Goal: Task Accomplishment & Management: Manage account settings

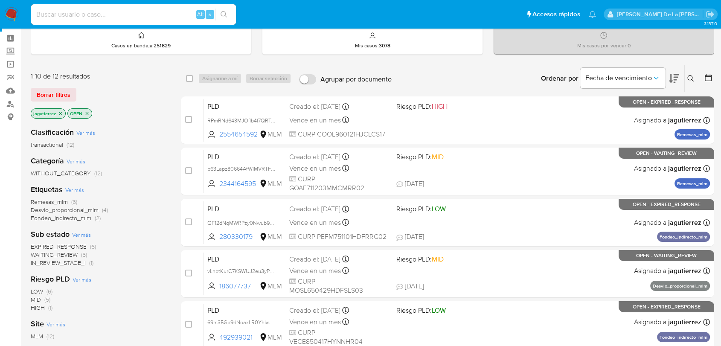
scroll to position [47, 0]
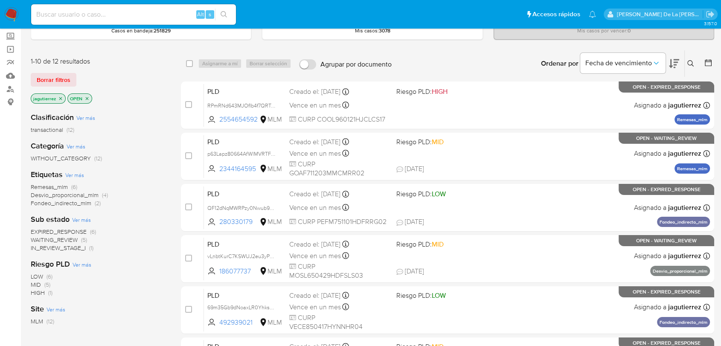
click at [56, 245] on span "IN_REVIEW_STAGE_I" at bounding box center [58, 248] width 55 height 9
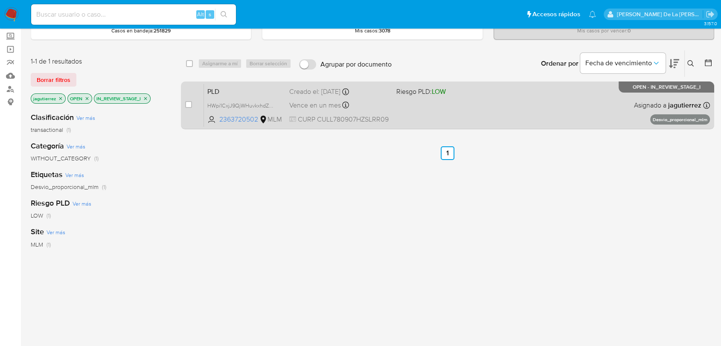
click at [432, 105] on div "PLD HWpi1CxjJ9QjWHuvkxhdZvAe 2363720502 MLM Riesgo PLD: LOW Creado el: 12/08/20…" at bounding box center [457, 105] width 506 height 43
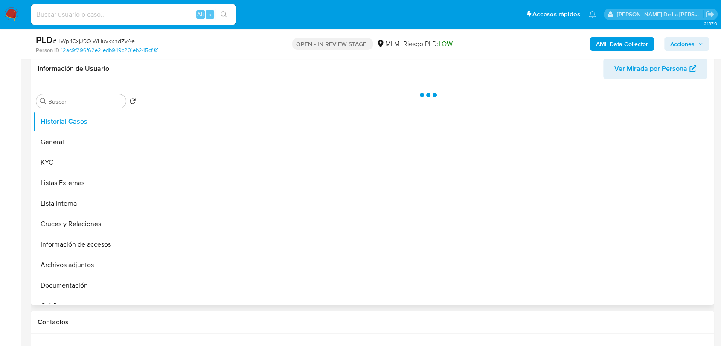
scroll to position [142, 0]
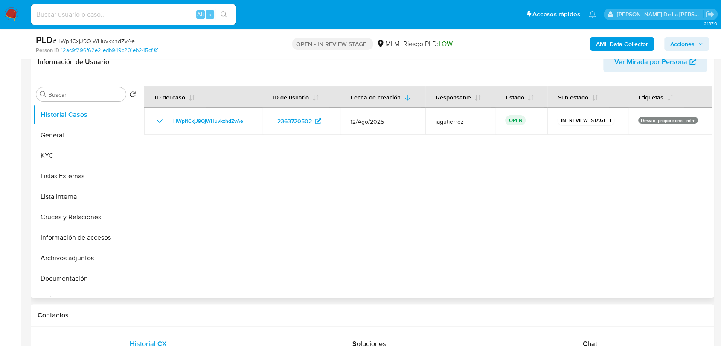
select select "10"
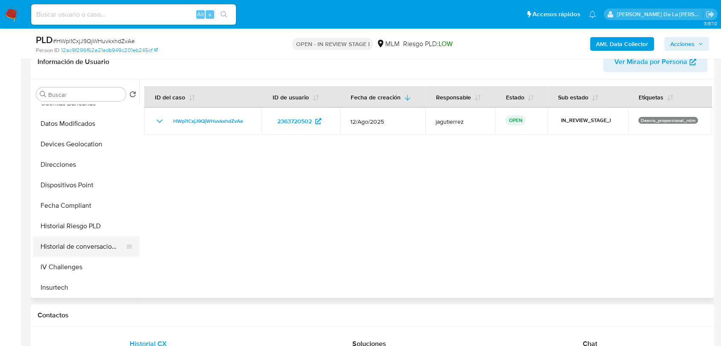
scroll to position [190, 0]
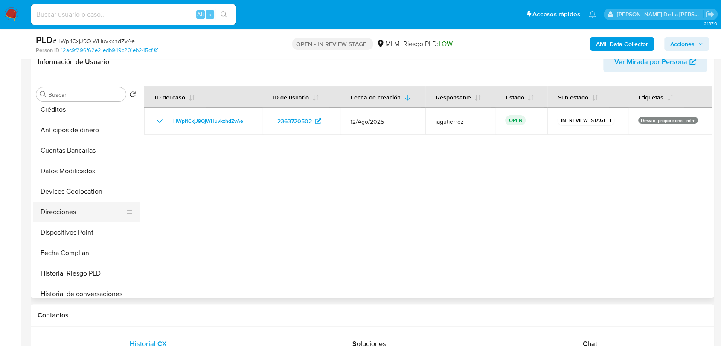
click at [68, 204] on button "Direcciones" at bounding box center [83, 212] width 100 height 20
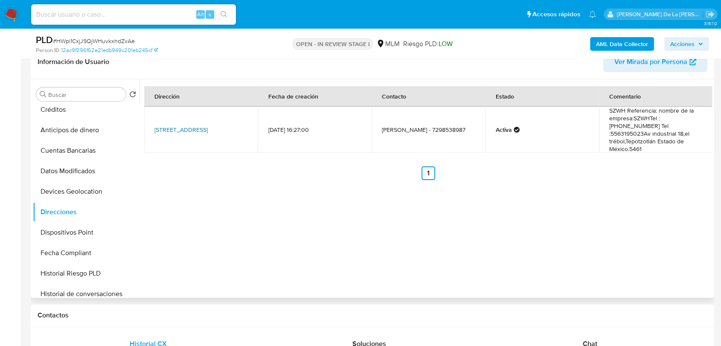
click at [165, 126] on link "Av Industrial 18 El Trébol Sn, Tepotzotlan, Estado De México, 54610, Mexico SN" at bounding box center [181, 130] width 53 height 9
click at [74, 113] on button "Créditos" at bounding box center [83, 109] width 100 height 20
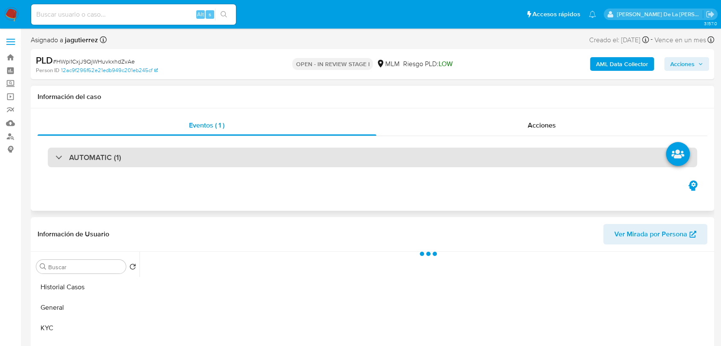
scroll to position [142, 0]
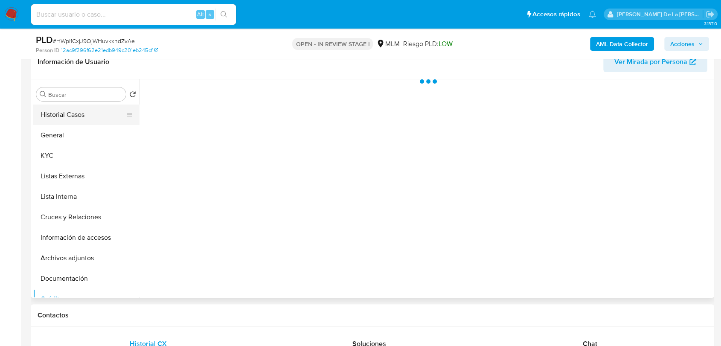
click at [76, 116] on button "Historial Casos" at bounding box center [83, 115] width 100 height 20
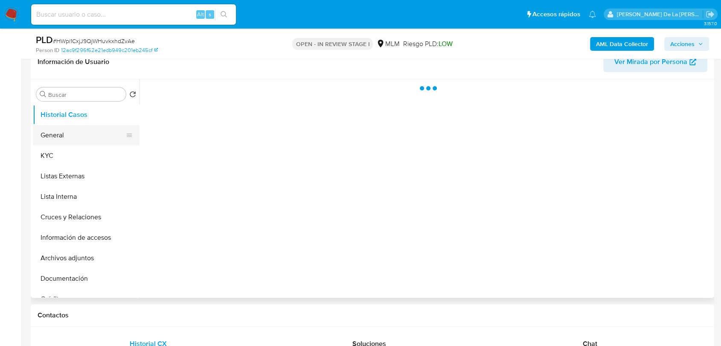
click at [73, 127] on button "General" at bounding box center [83, 135] width 100 height 20
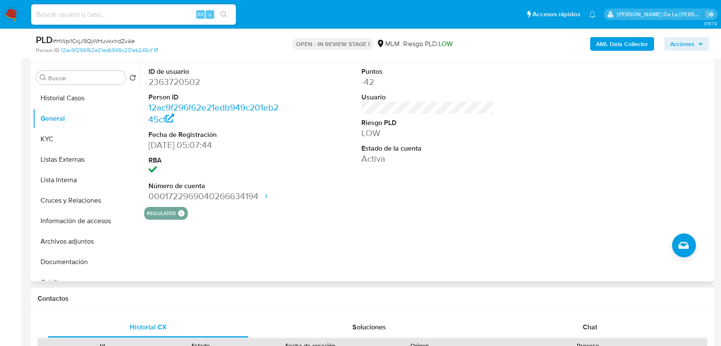
scroll to position [332, 0]
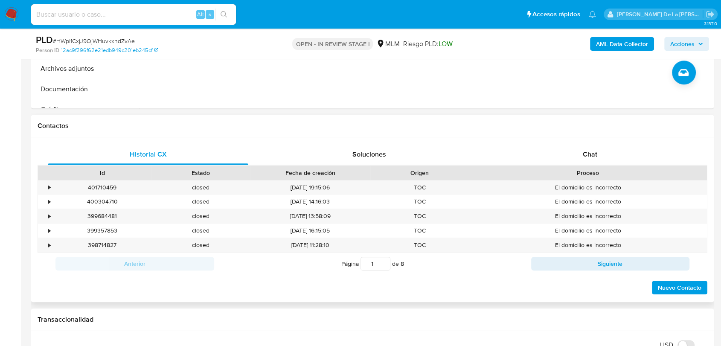
click at [365, 166] on div at bounding box center [370, 173] width 15 height 15
click at [365, 161] on div "Soluciones" at bounding box center [369, 154] width 201 height 20
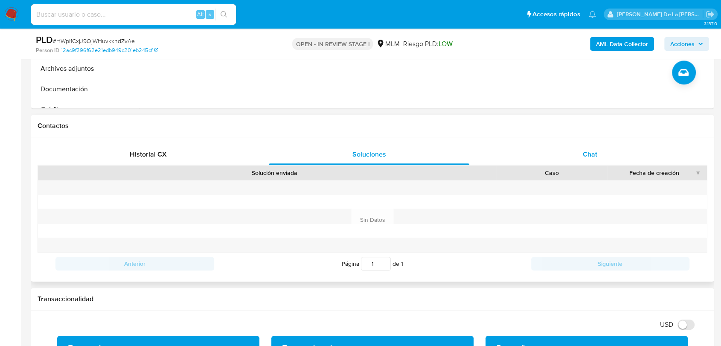
click at [570, 154] on div "Chat" at bounding box center [590, 154] width 201 height 20
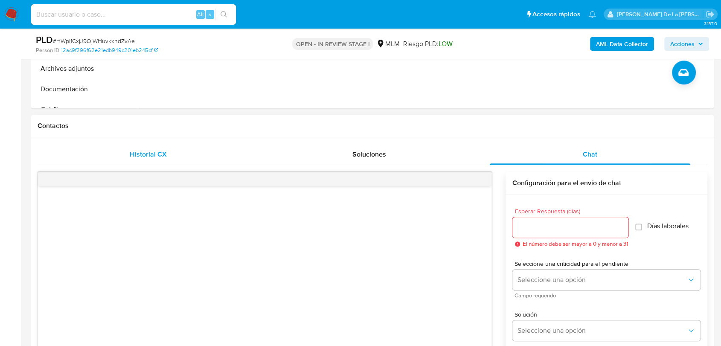
click at [147, 149] on span "Historial CX" at bounding box center [148, 154] width 37 height 10
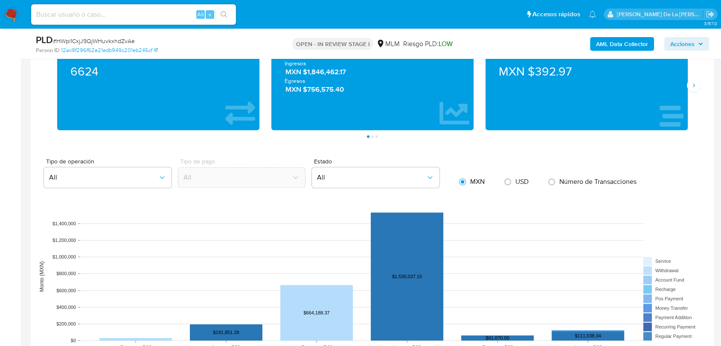
scroll to position [569, 0]
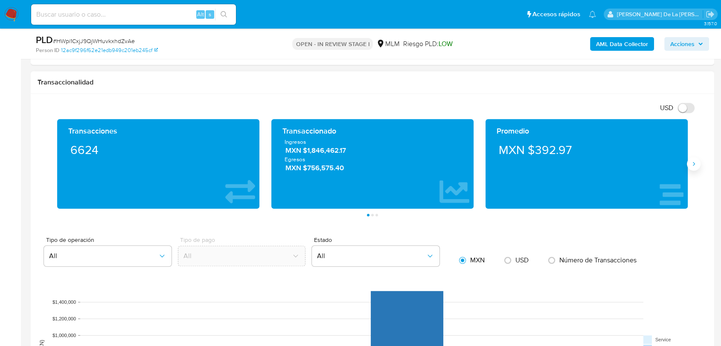
click at [690, 162] on button "Siguiente" at bounding box center [694, 164] width 14 height 14
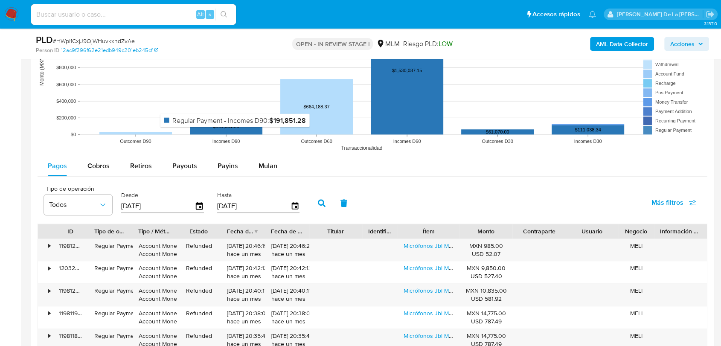
scroll to position [901, 0]
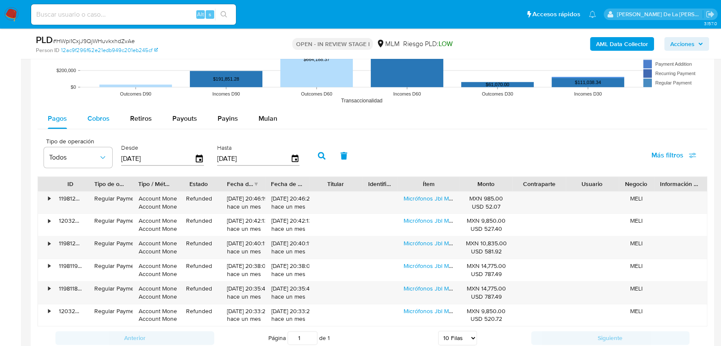
click at [99, 114] on span "Cobros" at bounding box center [99, 119] width 22 height 10
select select "10"
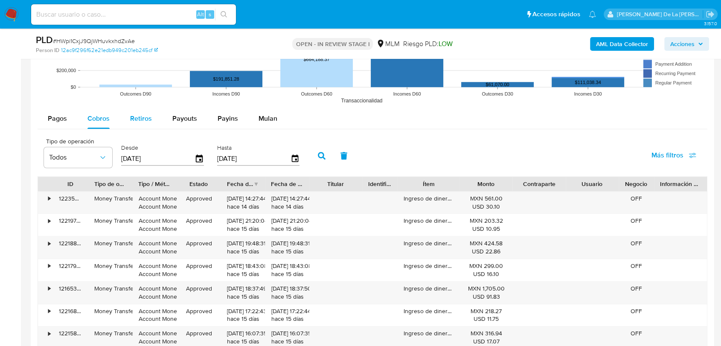
click at [125, 114] on button "Retiros" at bounding box center [141, 118] width 42 height 20
select select "10"
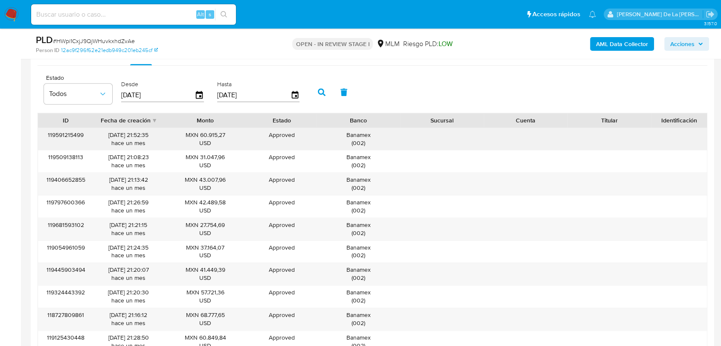
scroll to position [949, 0]
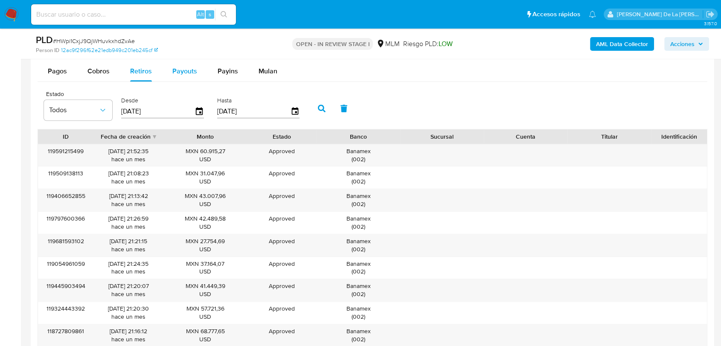
click at [185, 76] on div "Payouts" at bounding box center [184, 71] width 25 height 20
select select "10"
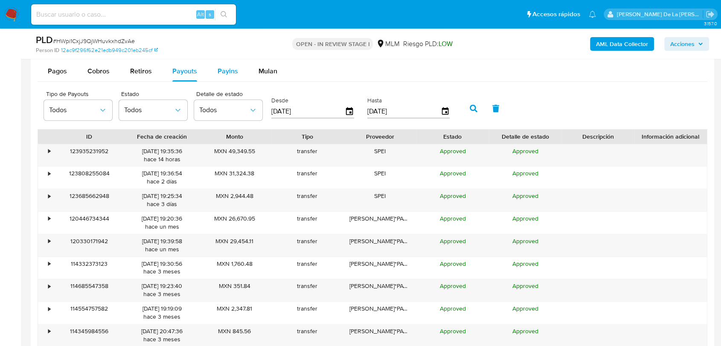
click at [219, 74] on span "Payins" at bounding box center [228, 71] width 20 height 10
select select "10"
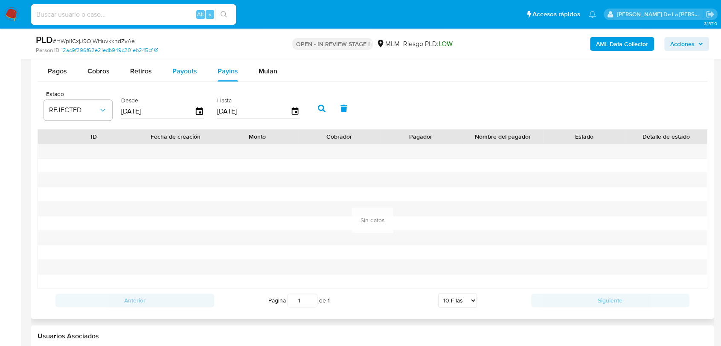
click at [193, 76] on div "Payouts" at bounding box center [184, 71] width 25 height 20
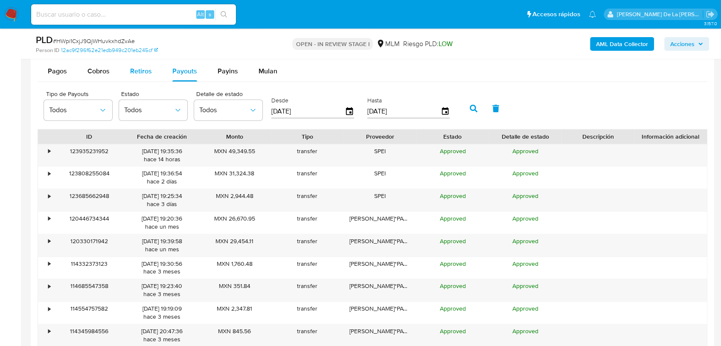
click at [144, 73] on span "Retiros" at bounding box center [141, 71] width 22 height 10
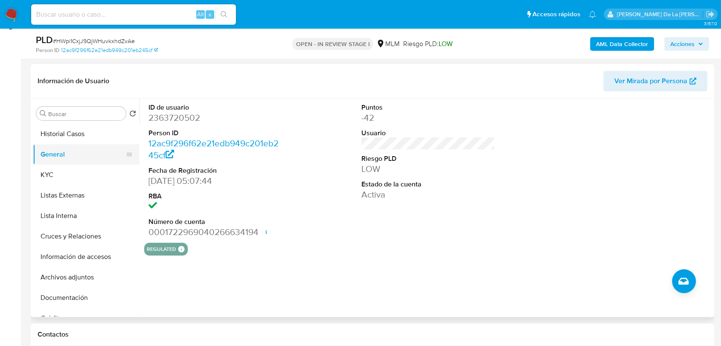
scroll to position [142, 0]
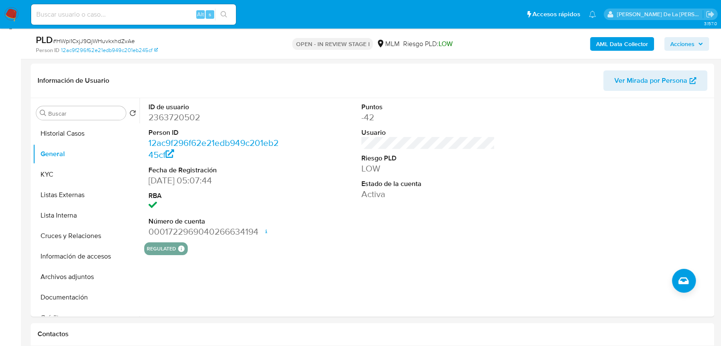
scroll to position [121, 0]
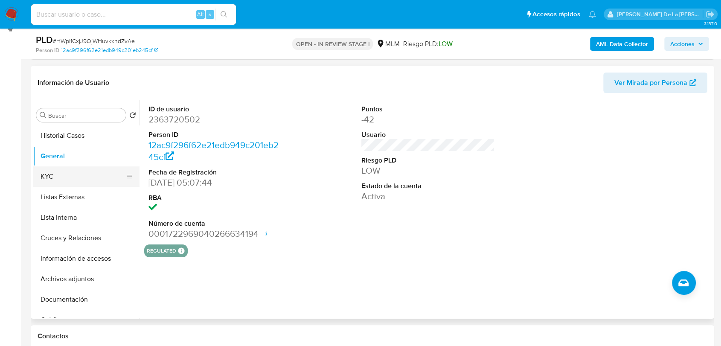
click at [88, 180] on button "KYC" at bounding box center [83, 176] width 100 height 20
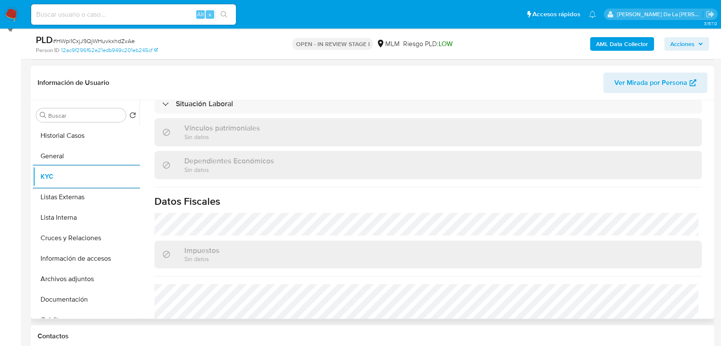
scroll to position [536, 0]
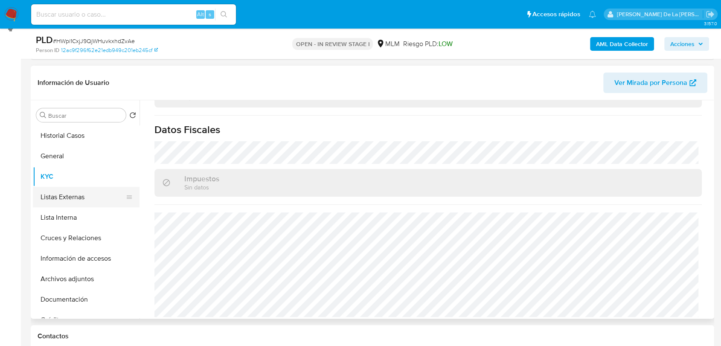
click at [72, 199] on button "Listas Externas" at bounding box center [83, 197] width 100 height 20
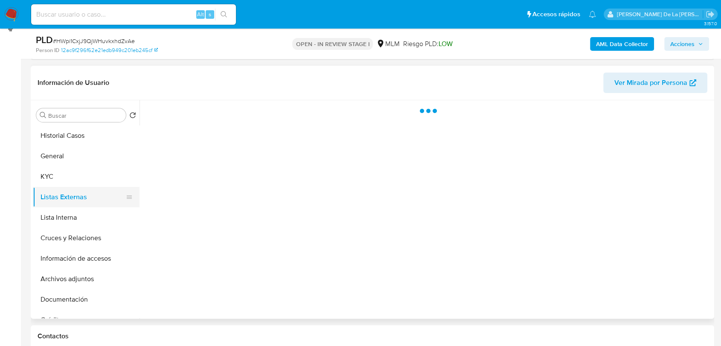
scroll to position [0, 0]
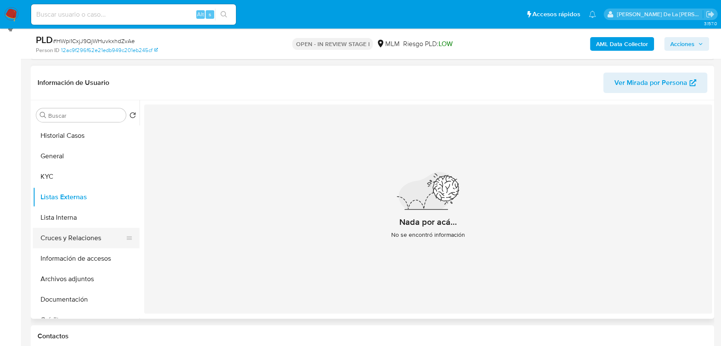
click at [72, 235] on button "Cruces y Relaciones" at bounding box center [83, 238] width 100 height 20
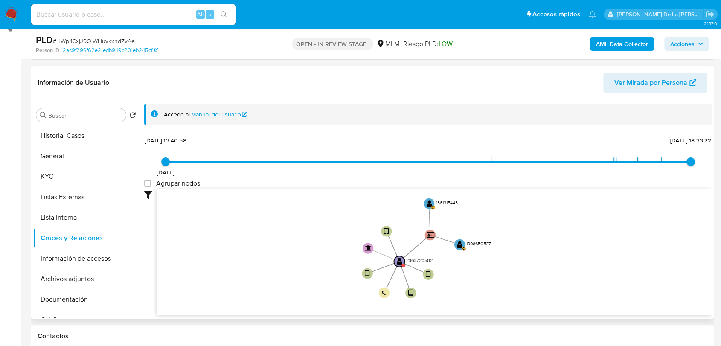
drag, startPoint x: 322, startPoint y: 232, endPoint x: 318, endPoint y: 264, distance: 31.9
click at [318, 264] on icon "device-67ea5bc302ce8ba28e82f5ab  user-2363720502  2363720502 device-688825f9d…" at bounding box center [435, 252] width 556 height 124
click at [69, 253] on button "Información de accesos" at bounding box center [83, 258] width 100 height 20
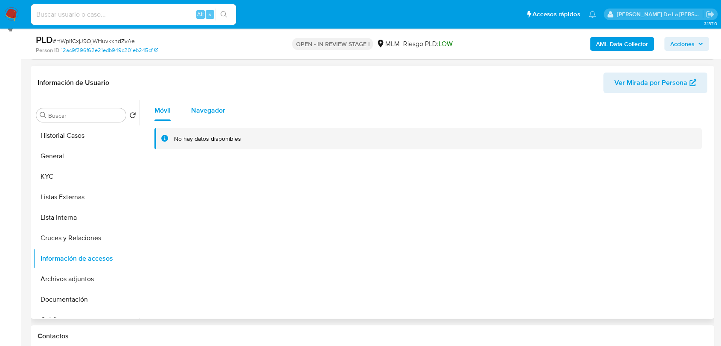
click at [203, 114] on span "Navegador" at bounding box center [208, 110] width 34 height 10
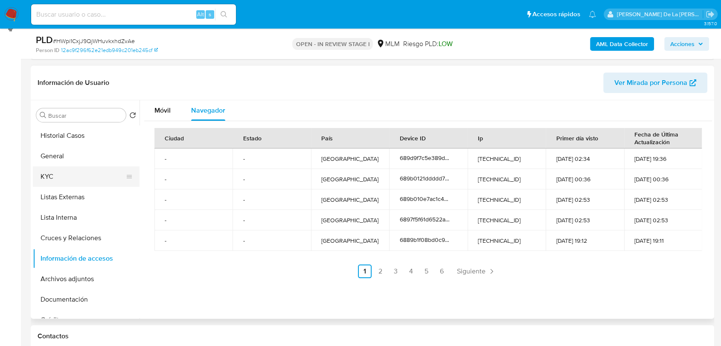
drag, startPoint x: 52, startPoint y: 169, endPoint x: 56, endPoint y: 170, distance: 4.5
click at [52, 170] on button "KYC" at bounding box center [83, 176] width 100 height 20
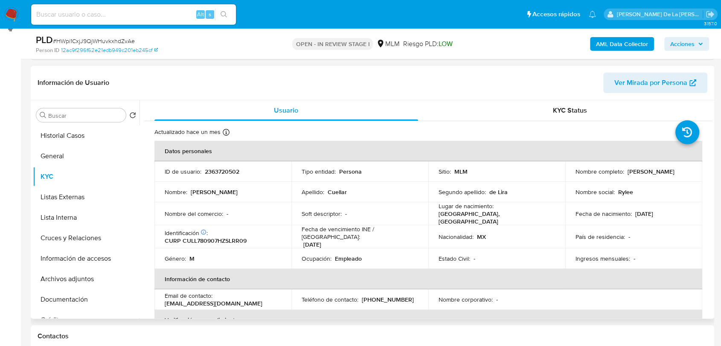
drag, startPoint x: 573, startPoint y: 176, endPoint x: 640, endPoint y: 175, distance: 66.6
click at [641, 175] on div "Nombre completo : Lorenso Cuellar de Lira" at bounding box center [634, 172] width 117 height 8
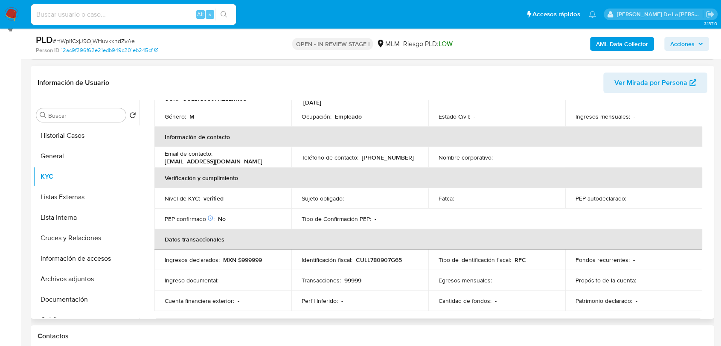
scroll to position [47, 0]
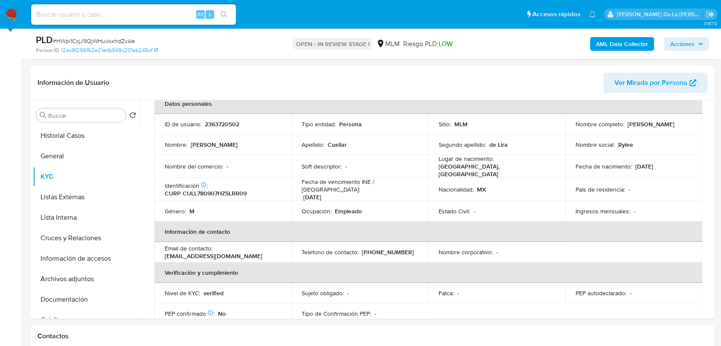
drag, startPoint x: 13, startPoint y: 18, endPoint x: 20, endPoint y: 15, distance: 6.7
click at [13, 18] on img at bounding box center [11, 14] width 15 height 15
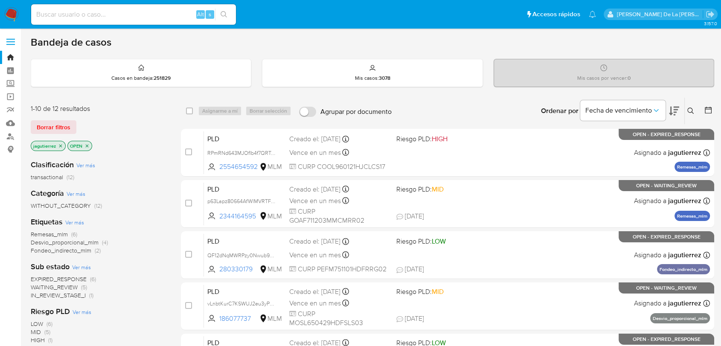
click at [57, 143] on p "jagutierrez" at bounding box center [48, 145] width 34 height 9
click at [58, 144] on icon "close-filter" at bounding box center [60, 145] width 5 height 5
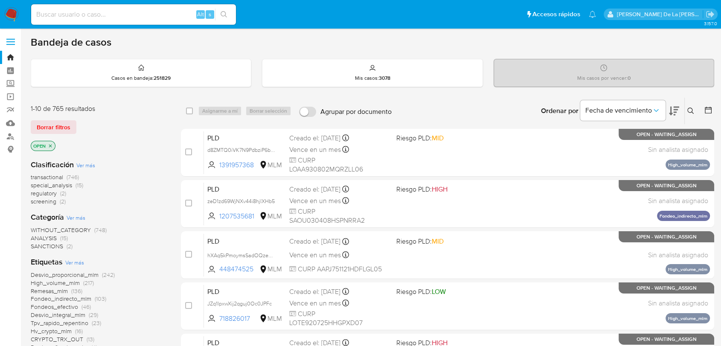
click at [36, 199] on span "screening" at bounding box center [44, 201] width 26 height 9
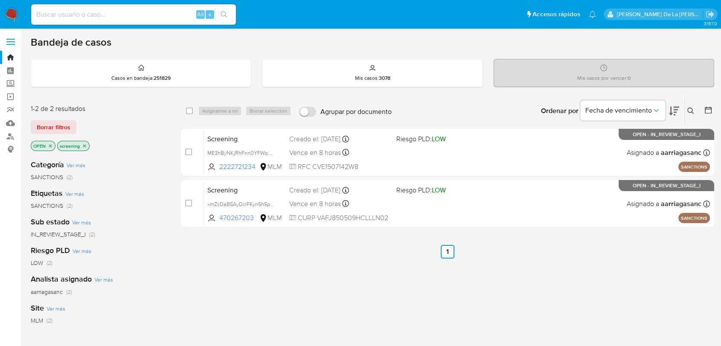
click at [4, 8] on img at bounding box center [11, 14] width 15 height 15
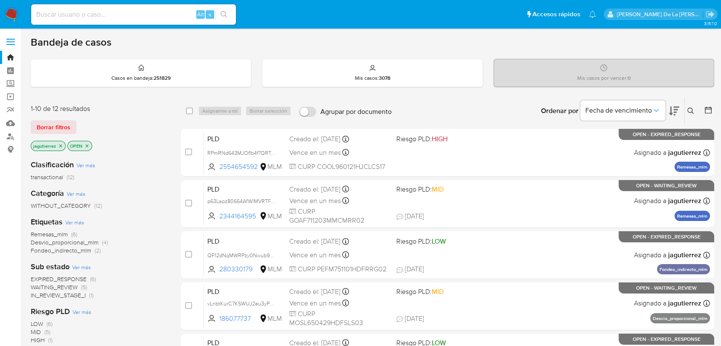
click at [61, 145] on icon "close-filter" at bounding box center [60, 145] width 5 height 5
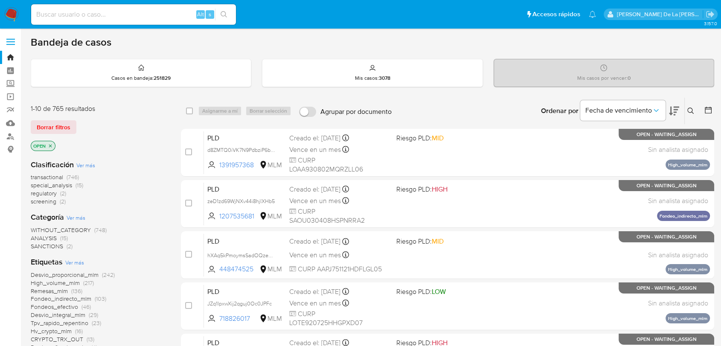
click at [691, 110] on icon at bounding box center [691, 111] width 7 height 7
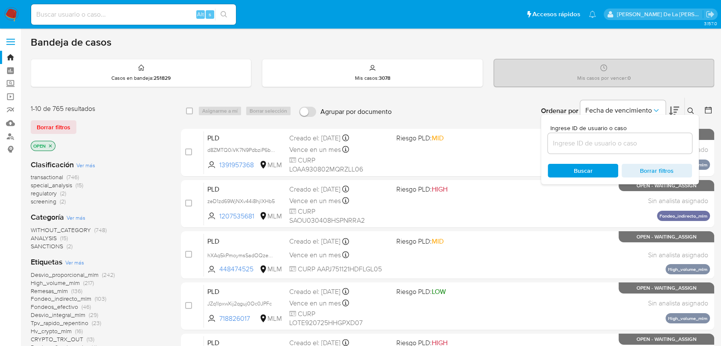
click at [564, 143] on input at bounding box center [620, 143] width 144 height 11
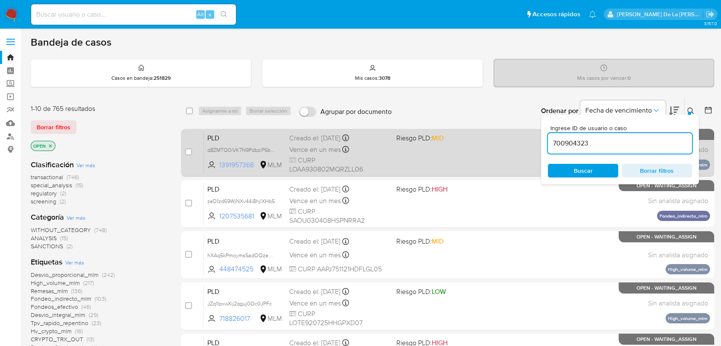
type input "700904323"
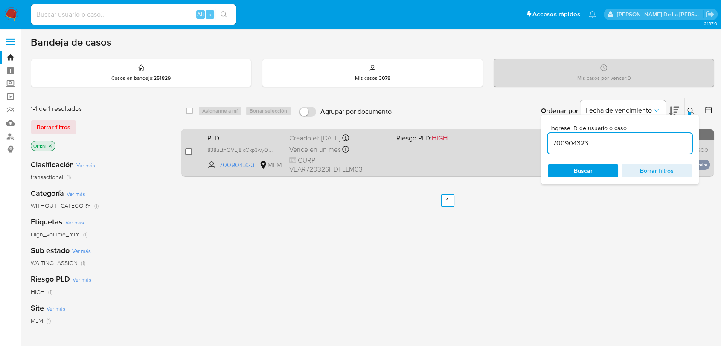
click at [187, 151] on input "checkbox" at bounding box center [188, 152] width 7 height 7
checkbox input "true"
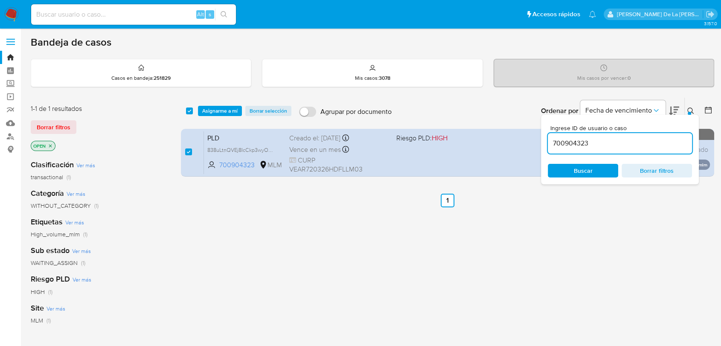
click at [566, 139] on input "700904323" at bounding box center [620, 143] width 144 height 11
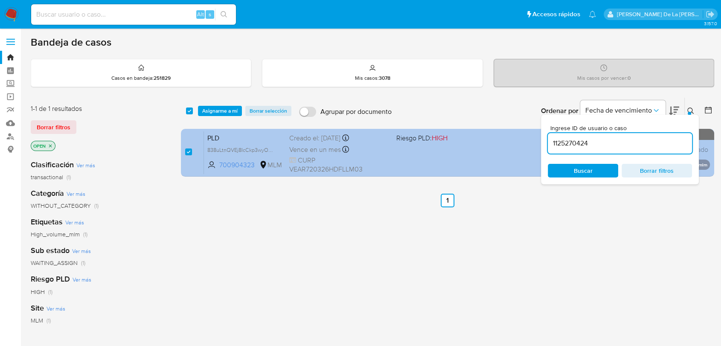
type input "1125270424"
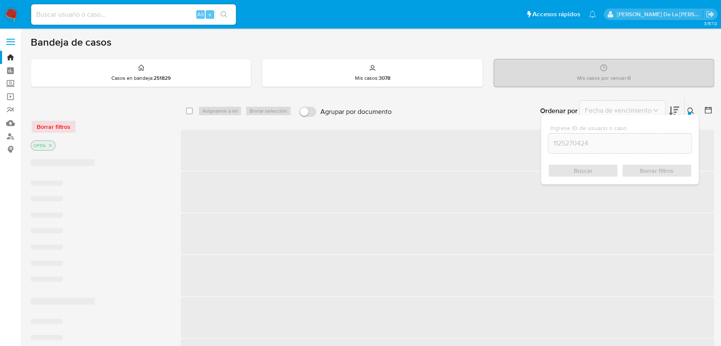
checkbox input "false"
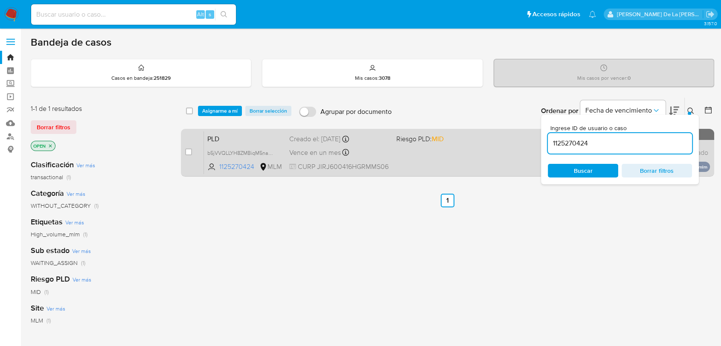
drag, startPoint x: 187, startPoint y: 152, endPoint x: 242, endPoint y: 161, distance: 54.9
click at [188, 152] on input "checkbox" at bounding box center [188, 152] width 7 height 7
checkbox input "true"
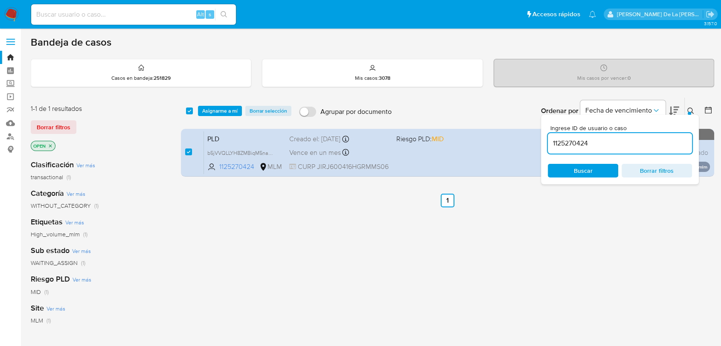
click at [571, 143] on input "1125270424" at bounding box center [620, 143] width 144 height 11
type input "1219821611"
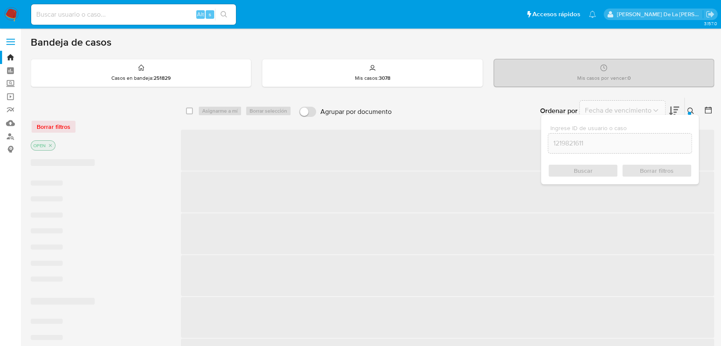
checkbox input "false"
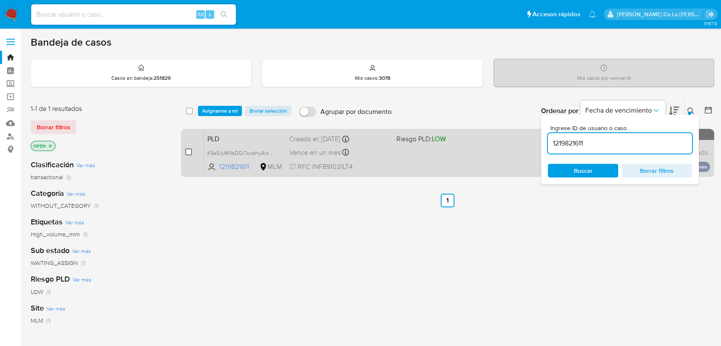
click at [187, 150] on input "checkbox" at bounding box center [188, 152] width 7 height 7
checkbox input "true"
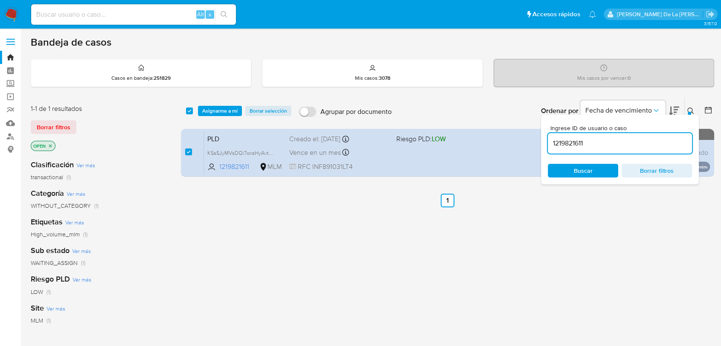
click at [581, 141] on input "1219821611" at bounding box center [620, 143] width 144 height 11
type input "1827412464"
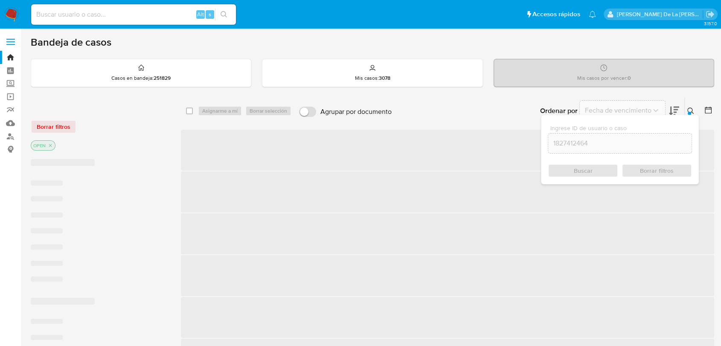
checkbox input "false"
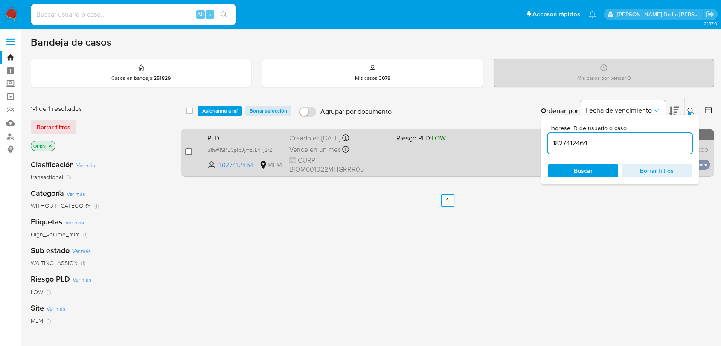
click at [185, 152] on input "checkbox" at bounding box center [188, 152] width 7 height 7
checkbox input "true"
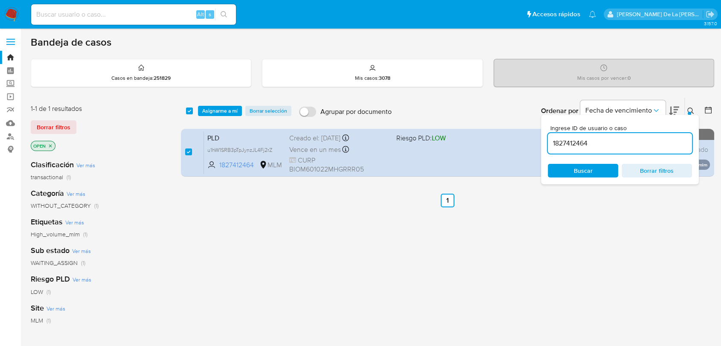
click at [576, 149] on div "1827412464" at bounding box center [620, 143] width 144 height 20
click at [576, 144] on input "1827412464" at bounding box center [620, 143] width 144 height 11
paste input "73249751"
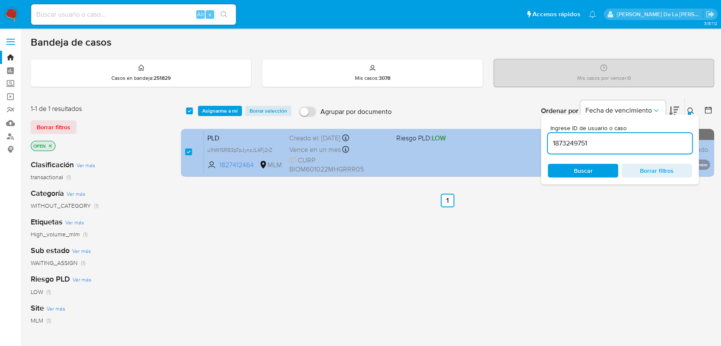
type input "1873249751"
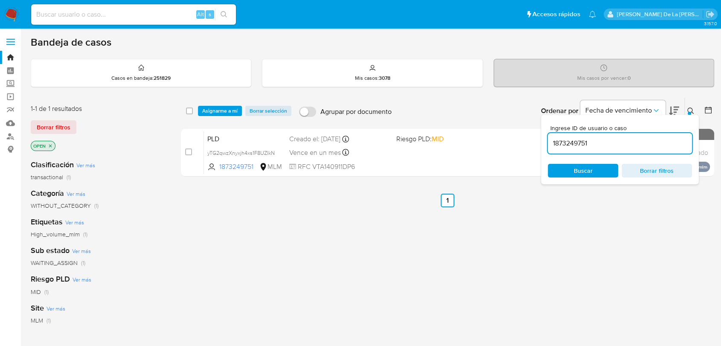
checkbox input "false"
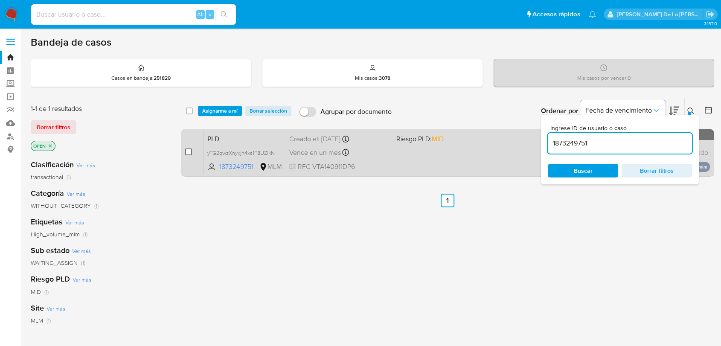
click at [187, 152] on input "checkbox" at bounding box center [188, 152] width 7 height 7
checkbox input "true"
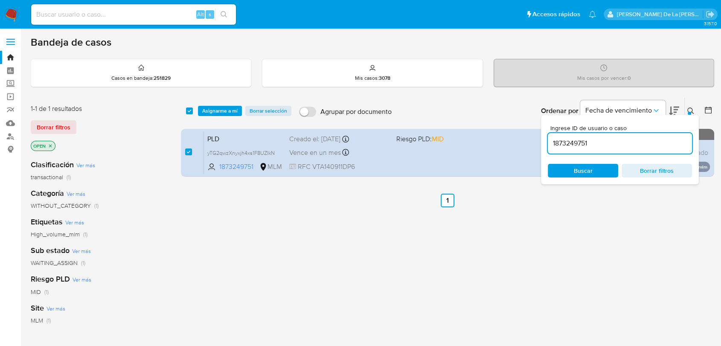
click at [565, 145] on input "1873249751" at bounding box center [620, 143] width 144 height 11
type input "2025621784"
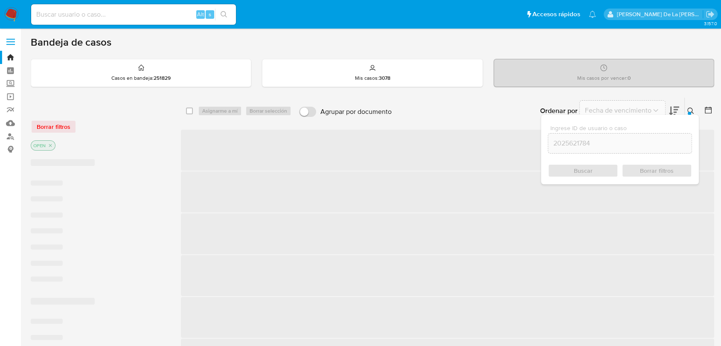
checkbox input "false"
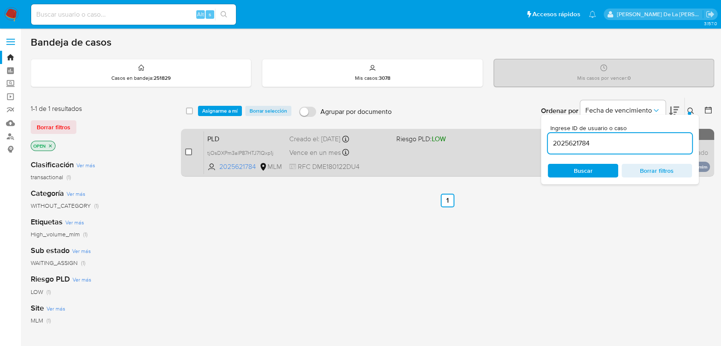
click at [187, 150] on input "checkbox" at bounding box center [188, 152] width 7 height 7
checkbox input "true"
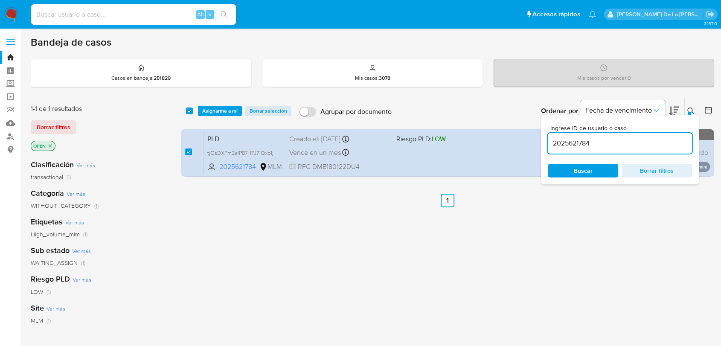
click at [565, 146] on input "2025621784" at bounding box center [620, 143] width 144 height 11
type input "200974059"
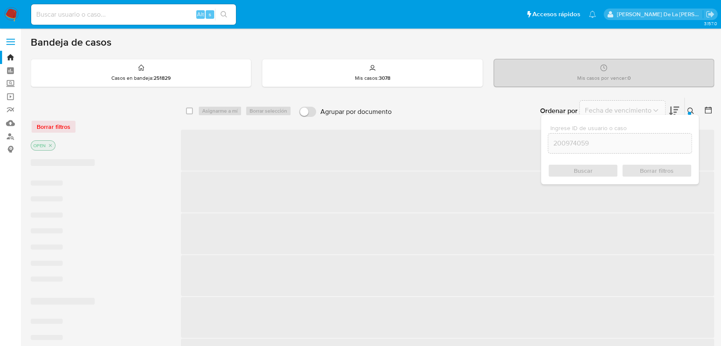
checkbox input "false"
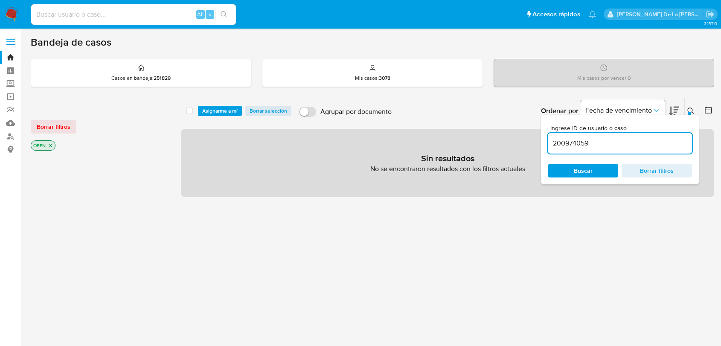
click at [553, 145] on input "200974059" at bounding box center [620, 143] width 144 height 11
click at [554, 145] on input "200974059" at bounding box center [620, 143] width 144 height 11
paste input "51386561"
type input "2051386561"
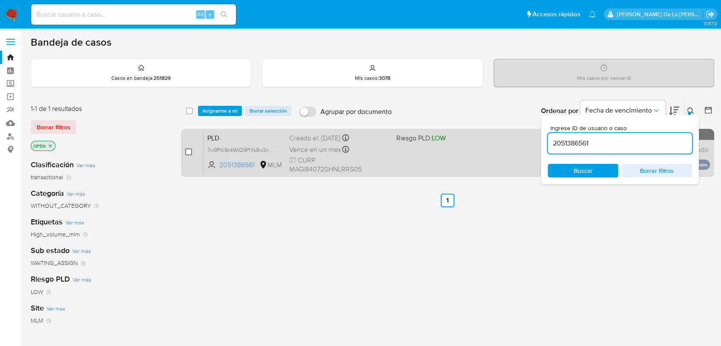
click at [191, 151] on input "checkbox" at bounding box center [188, 152] width 7 height 7
checkbox input "true"
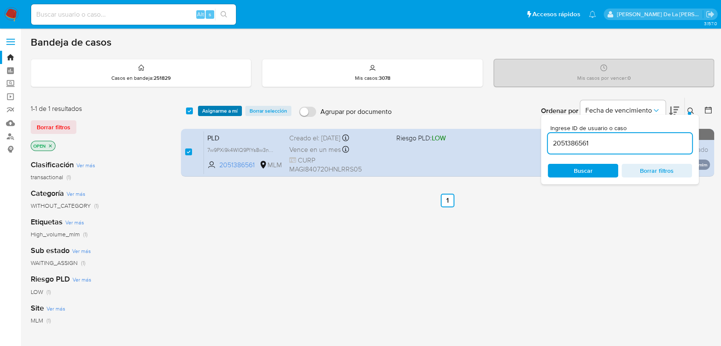
click at [213, 115] on span "Asignarme a mí" at bounding box center [219, 111] width 35 height 9
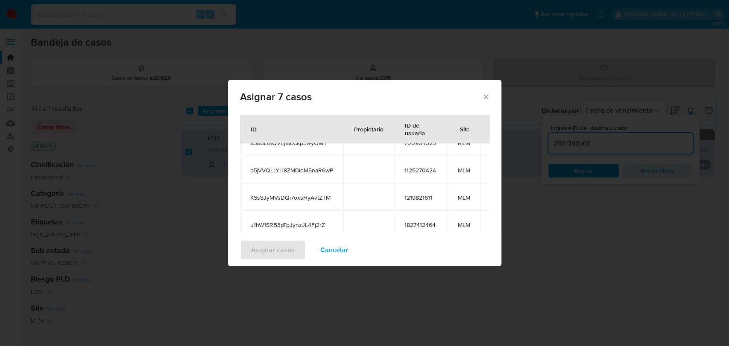
scroll to position [150, 0]
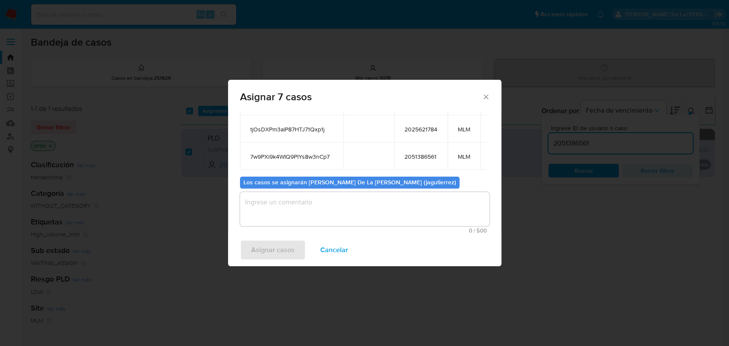
click at [308, 204] on textarea "assign-modal" at bounding box center [364, 209] width 249 height 34
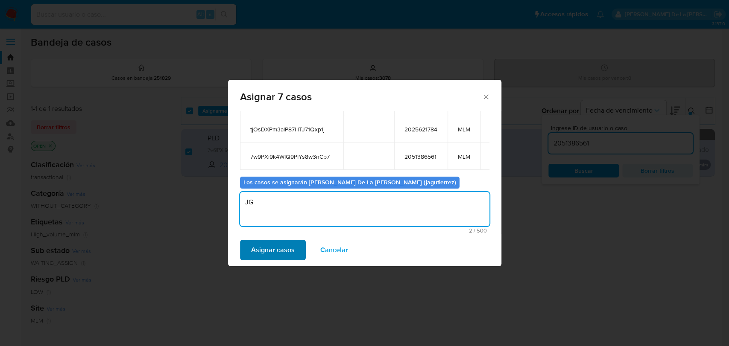
type textarea "JG"
click at [265, 250] on span "Asignar casos" at bounding box center [273, 250] width 44 height 19
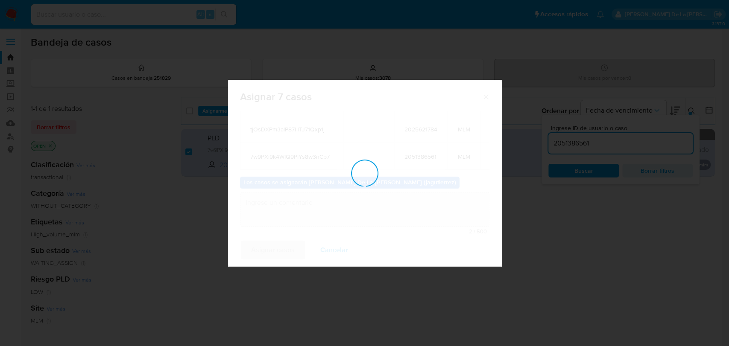
checkbox input "false"
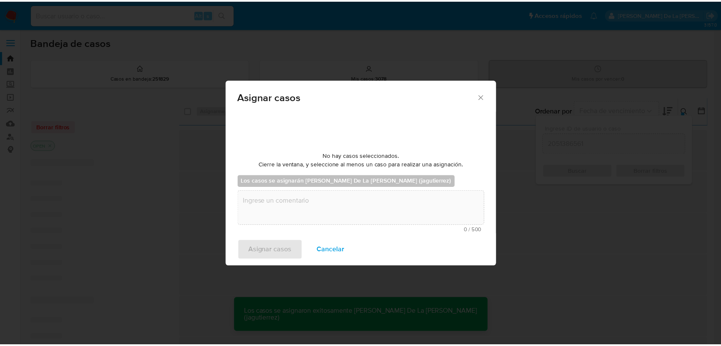
scroll to position [51, 0]
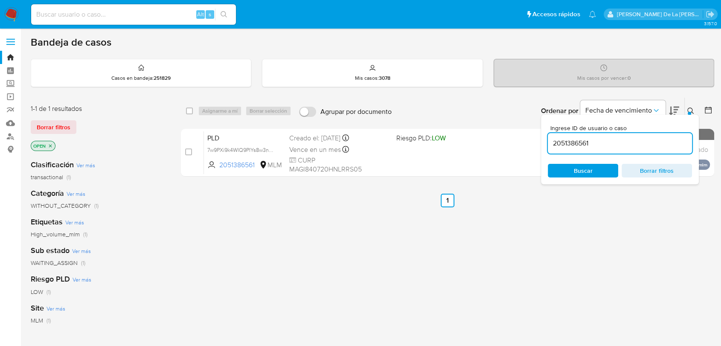
click at [10, 13] on img at bounding box center [11, 14] width 15 height 15
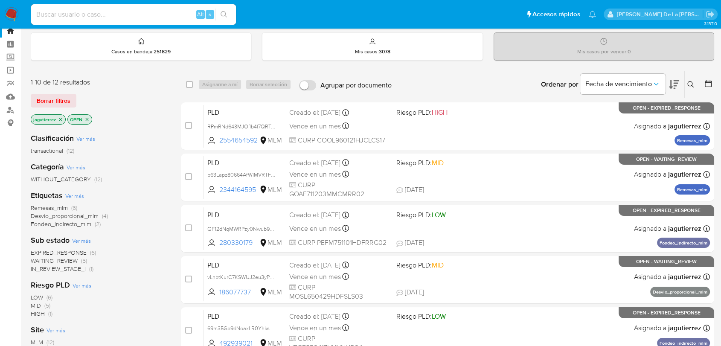
scroll to position [47, 0]
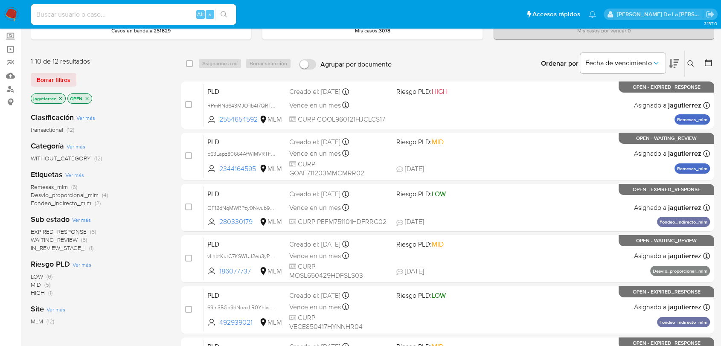
click at [14, 12] on img at bounding box center [11, 14] width 15 height 15
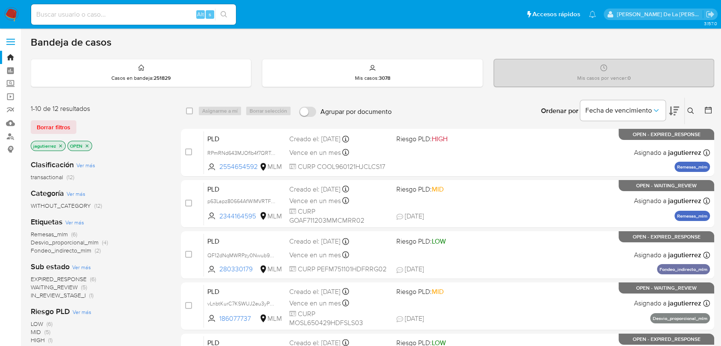
click at [64, 297] on span "IN_REVIEW_STAGE_I" at bounding box center [58, 295] width 55 height 9
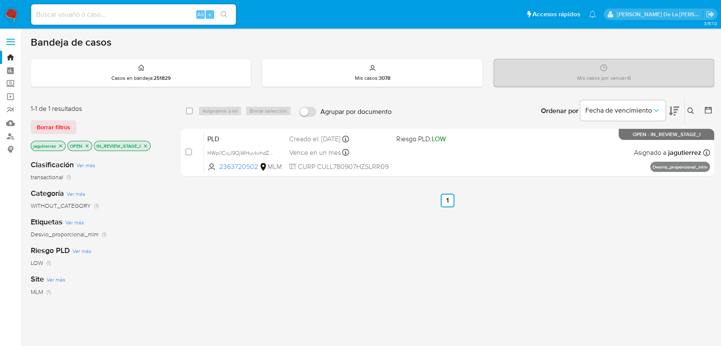
click at [10, 14] on img at bounding box center [11, 14] width 15 height 15
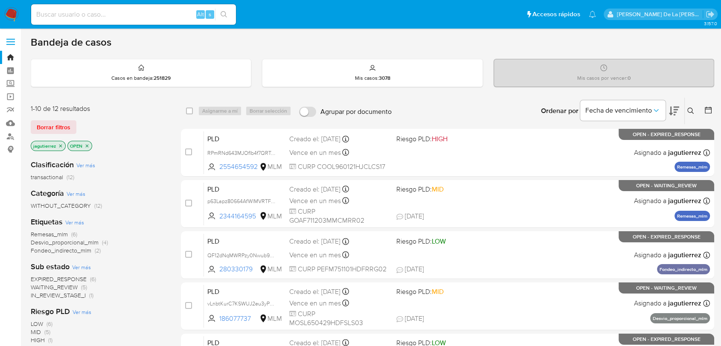
click at [59, 144] on icon "close-filter" at bounding box center [60, 145] width 3 height 3
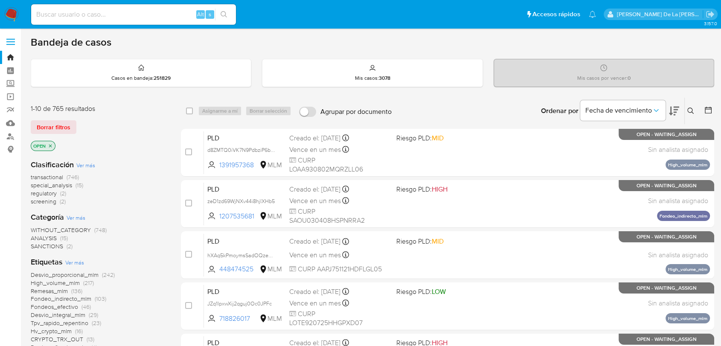
click at [693, 109] on icon at bounding box center [691, 111] width 7 height 7
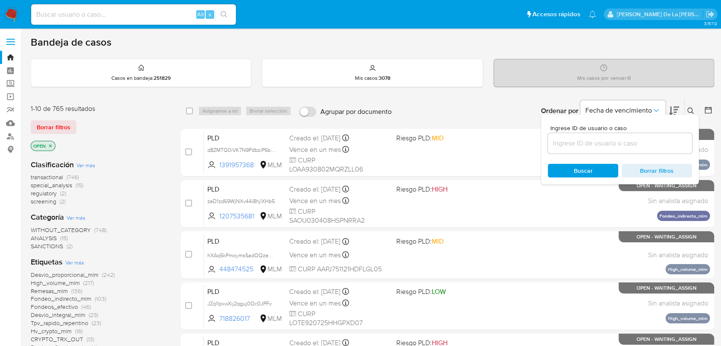
click at [578, 148] on div at bounding box center [620, 143] width 144 height 20
click at [577, 145] on input at bounding box center [620, 143] width 144 height 11
paste input "700904323"
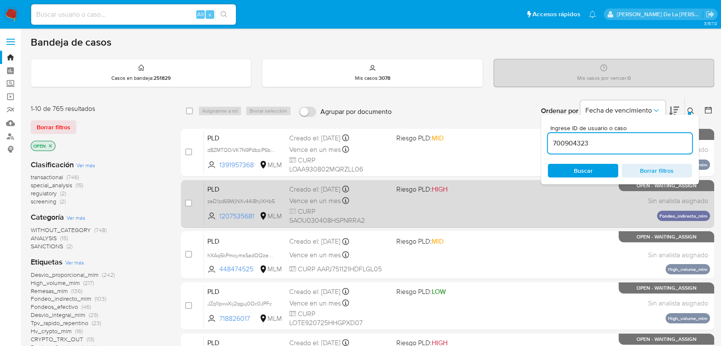
type input "700904323"
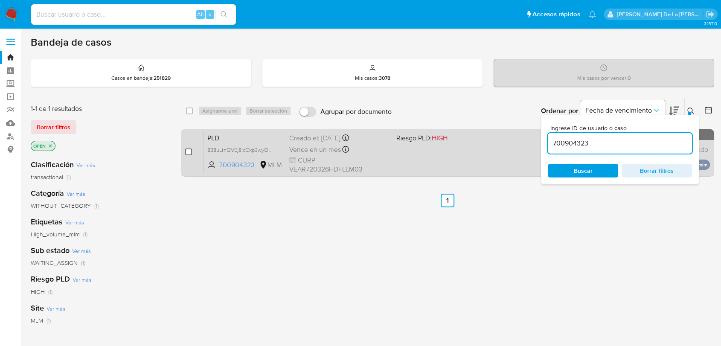
click at [189, 152] on input "checkbox" at bounding box center [188, 152] width 7 height 7
checkbox input "true"
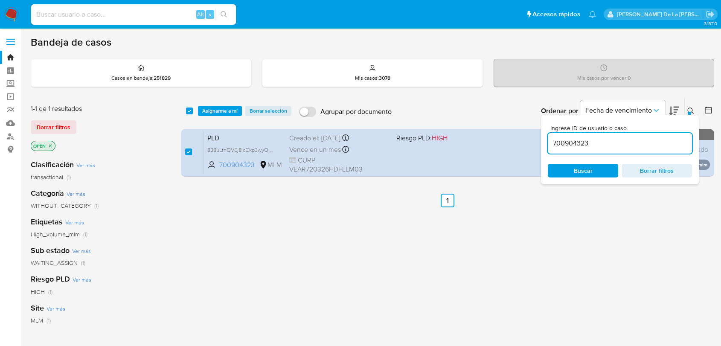
click at [589, 139] on input "700904323" at bounding box center [620, 143] width 144 height 11
type input "1125270424"
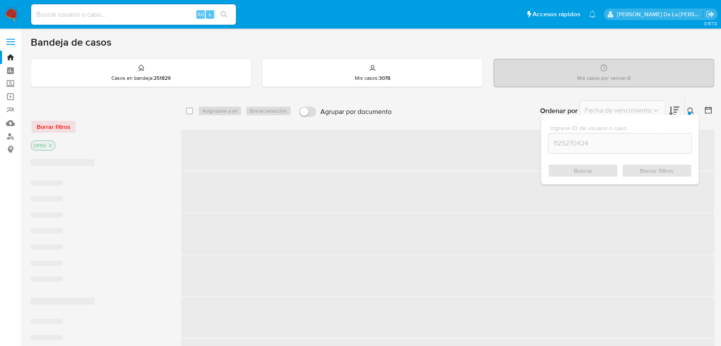
checkbox input "false"
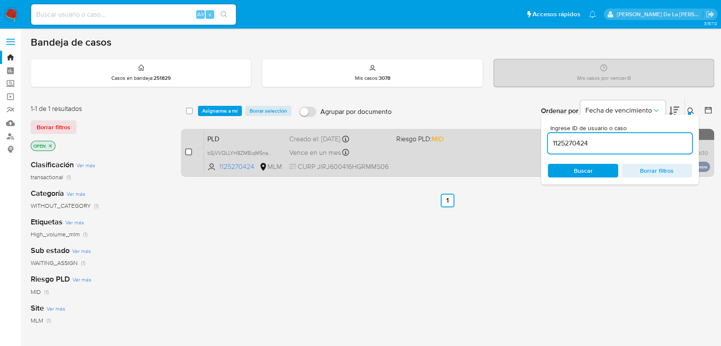
click at [190, 150] on input "checkbox" at bounding box center [188, 152] width 7 height 7
checkbox input "true"
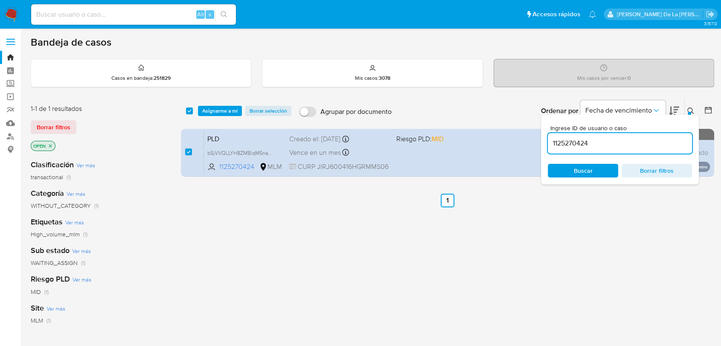
click at [569, 147] on input "1125270424" at bounding box center [620, 143] width 144 height 11
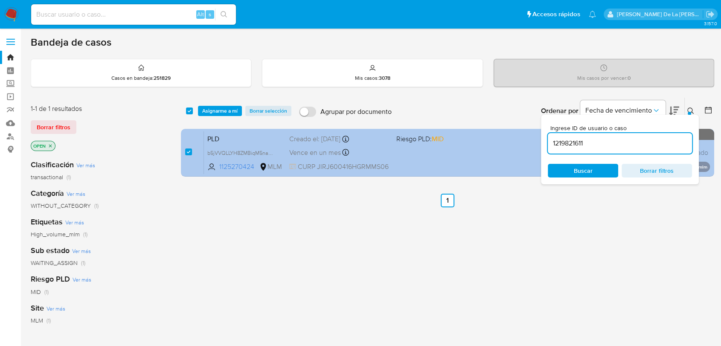
type input "1219821611"
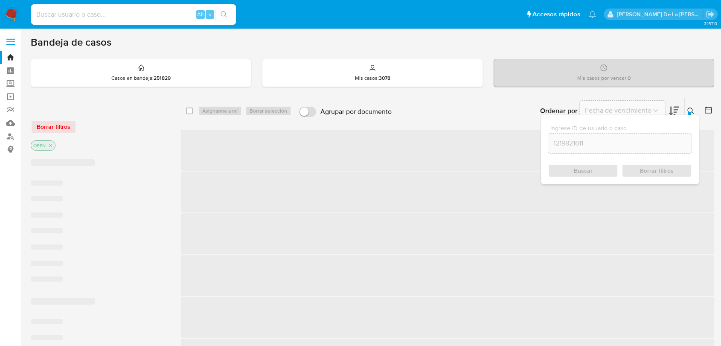
checkbox input "false"
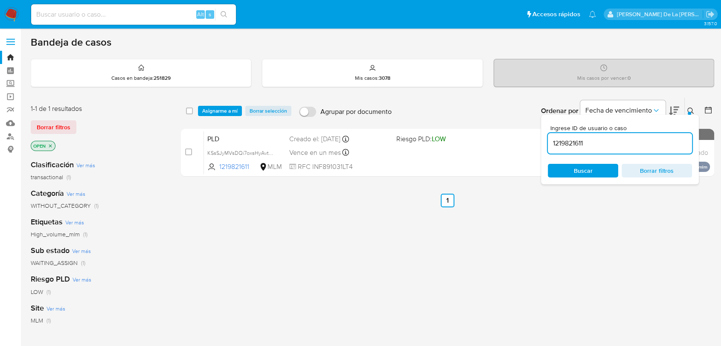
click at [186, 151] on input "checkbox" at bounding box center [188, 152] width 7 height 7
checkbox input "true"
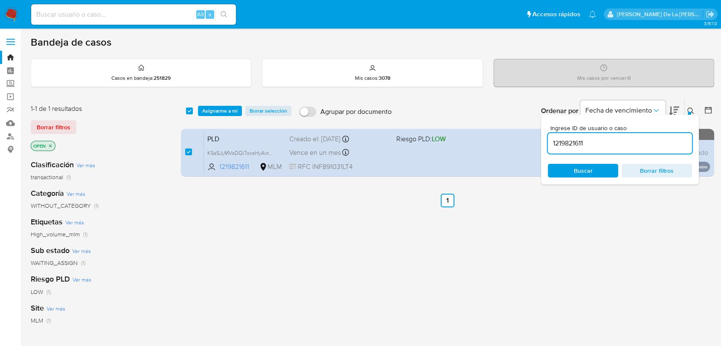
click at [570, 138] on input "1219821611" at bounding box center [620, 143] width 144 height 11
type input "1827412464"
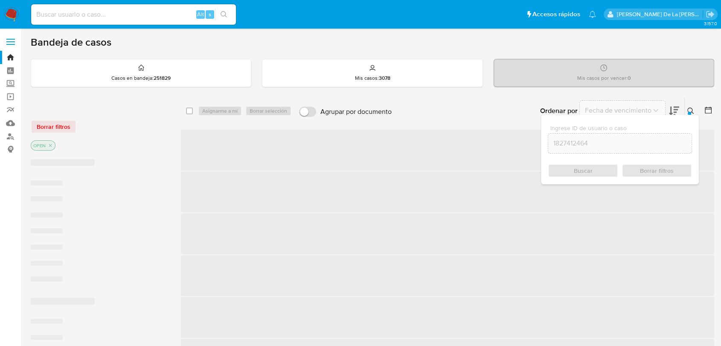
checkbox input "false"
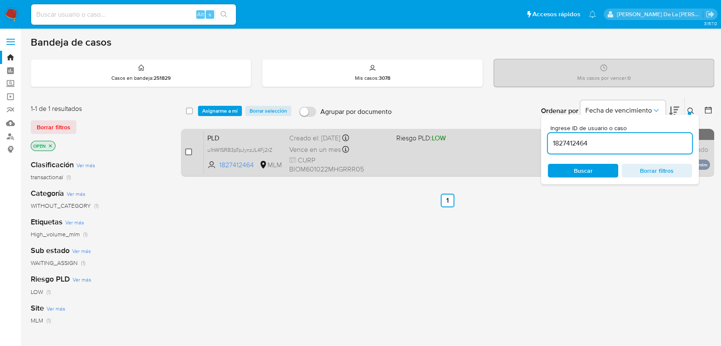
click at [188, 152] on input "checkbox" at bounding box center [188, 152] width 7 height 7
checkbox input "true"
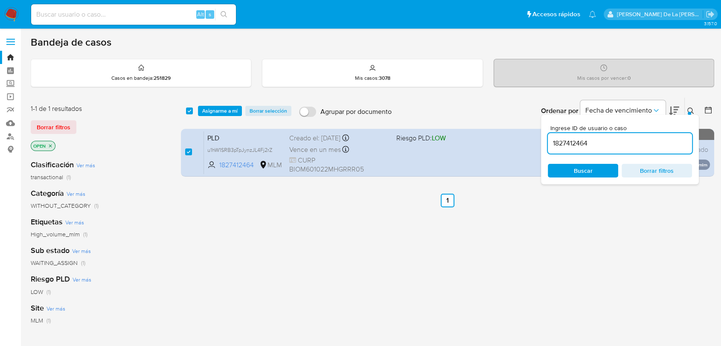
click at [569, 145] on input "1827412464" at bounding box center [620, 143] width 144 height 11
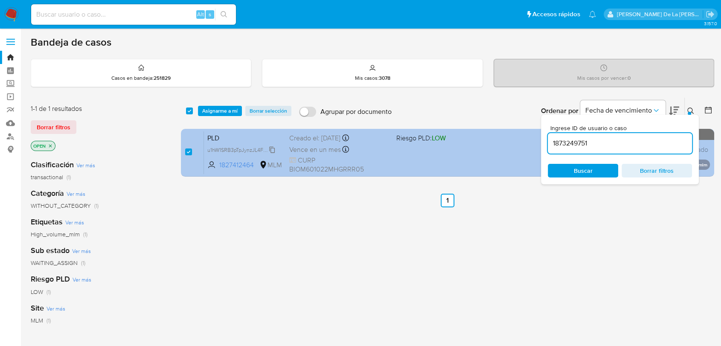
type input "1873249751"
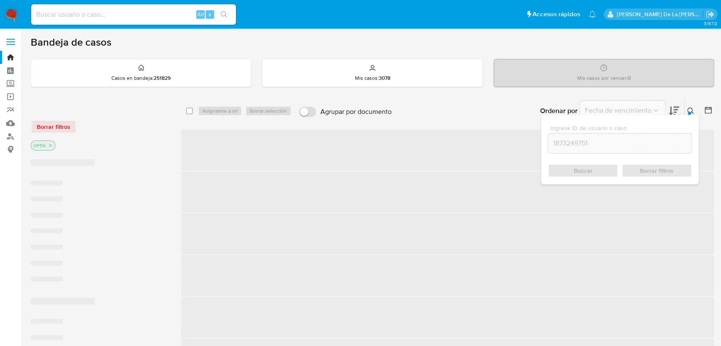
checkbox input "false"
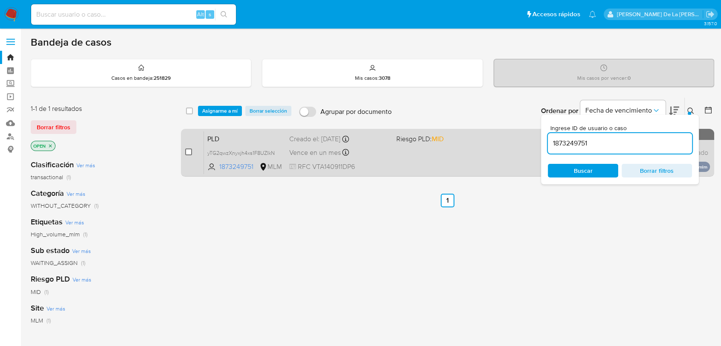
click at [186, 153] on input "checkbox" at bounding box center [188, 152] width 7 height 7
checkbox input "true"
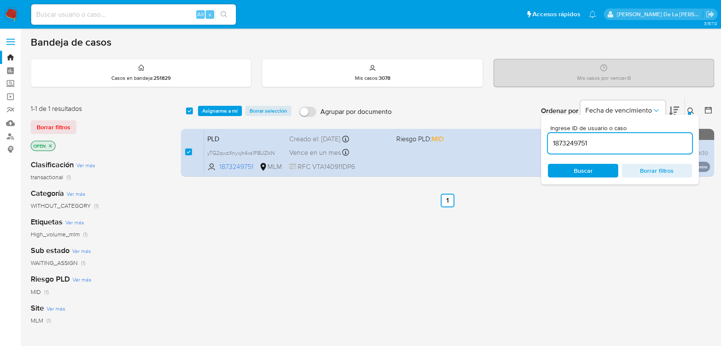
click at [600, 146] on input "1873249751" at bounding box center [620, 143] width 144 height 11
click at [597, 148] on input "1873249751" at bounding box center [620, 143] width 144 height 11
click at [560, 147] on input "1873249751" at bounding box center [620, 143] width 144 height 11
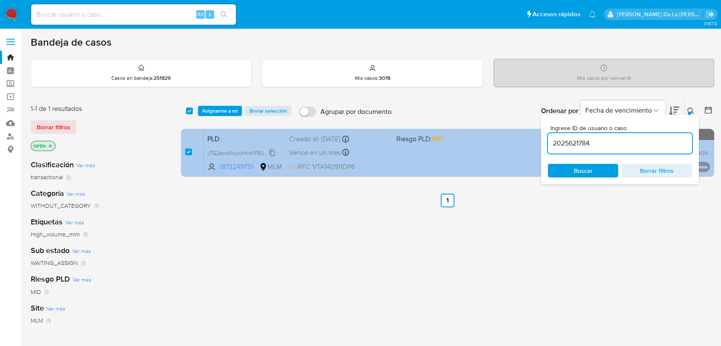
type input "2025621784"
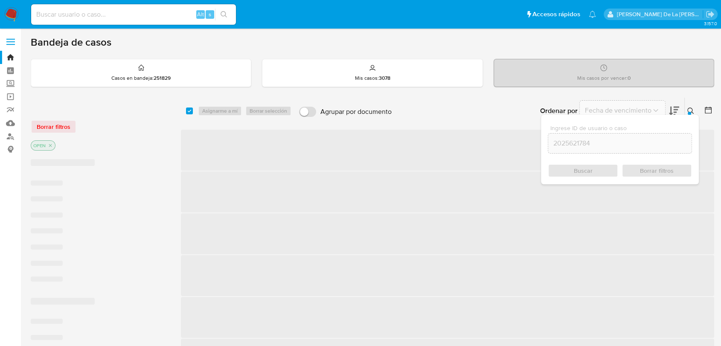
checkbox input "false"
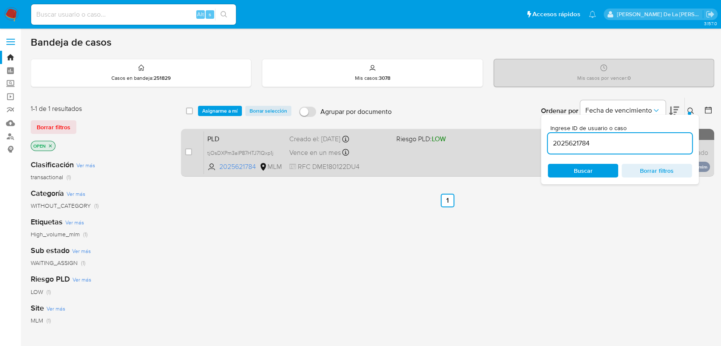
click at [192, 153] on div "case-item-checkbox No es posible asignar el caso" at bounding box center [194, 152] width 19 height 43
click at [190, 152] on input "checkbox" at bounding box center [188, 152] width 7 height 7
checkbox input "true"
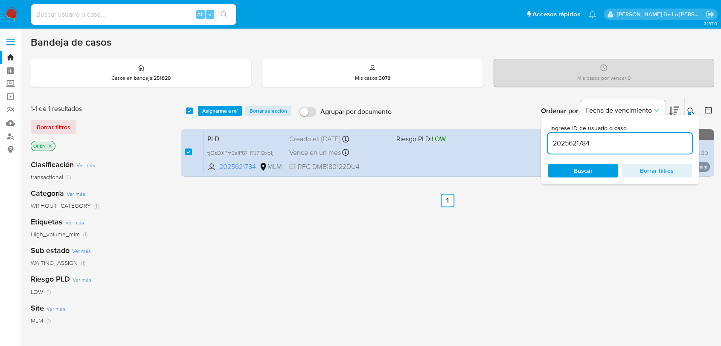
click at [566, 151] on div "2025621784" at bounding box center [620, 143] width 144 height 20
click at [568, 145] on input "2025621784" at bounding box center [620, 143] width 144 height 11
paste input "51386561"
type input "2051386561"
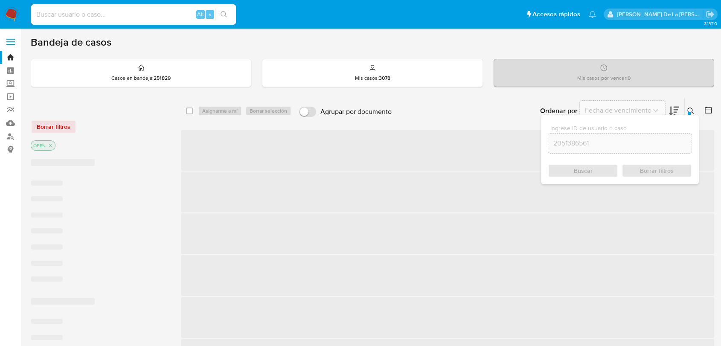
checkbox input "false"
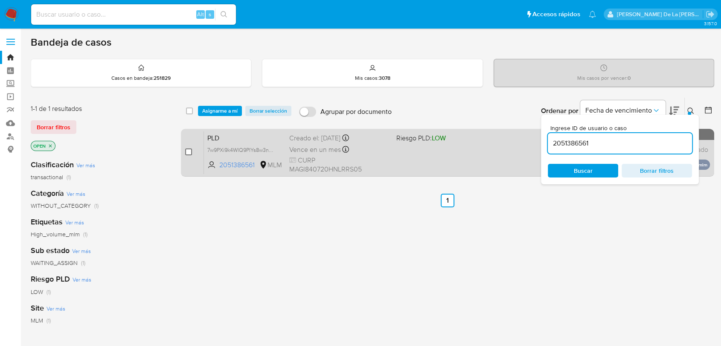
click at [187, 150] on input "checkbox" at bounding box center [188, 152] width 7 height 7
checkbox input "true"
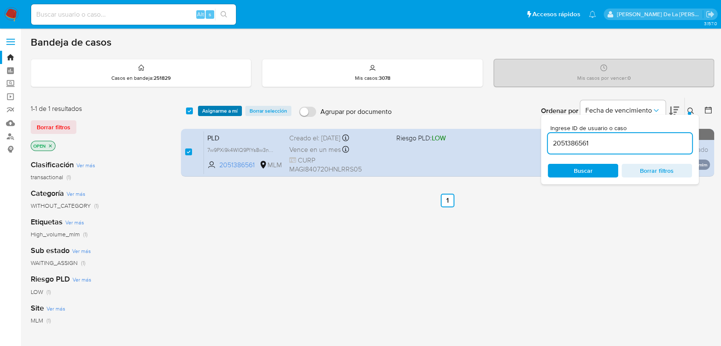
click at [222, 107] on span "Asignarme a mí" at bounding box center [219, 111] width 35 height 9
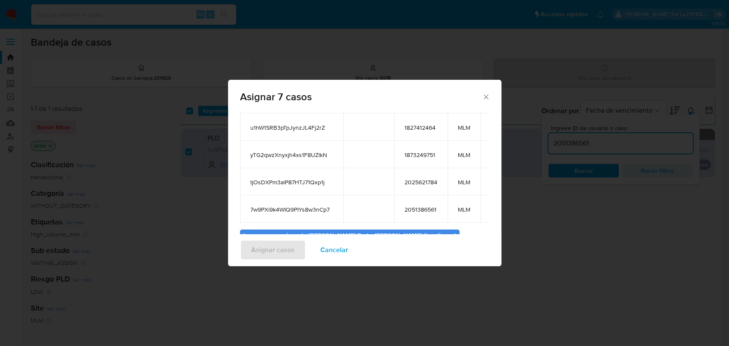
scroll to position [150, 0]
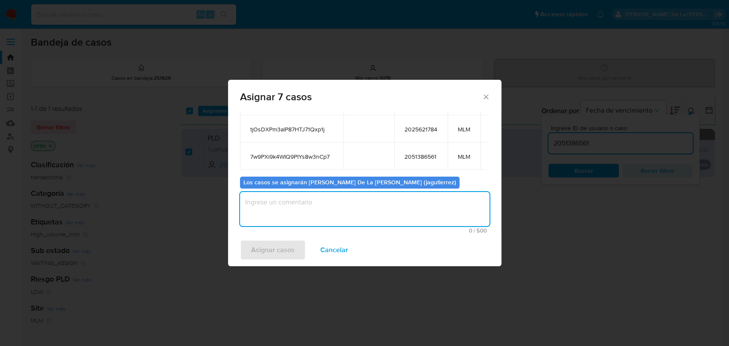
click at [287, 217] on textarea "assign-modal" at bounding box center [364, 209] width 249 height 34
type textarea "JG"
click at [272, 254] on span "Asignar casos" at bounding box center [273, 250] width 44 height 19
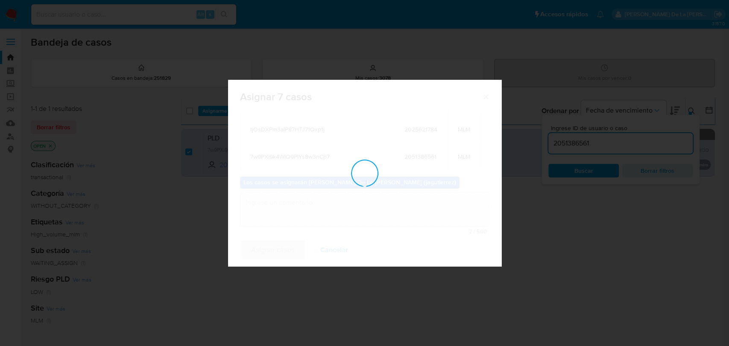
checkbox input "false"
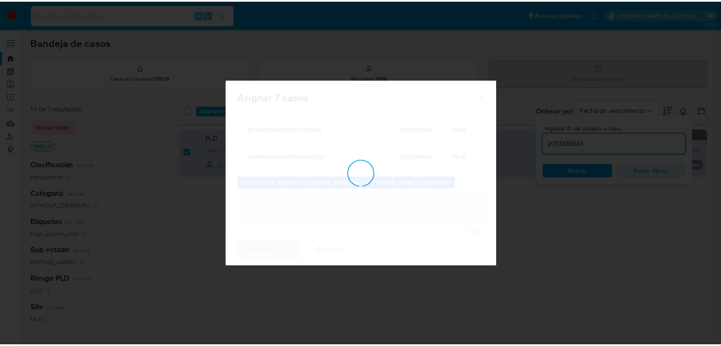
scroll to position [51, 0]
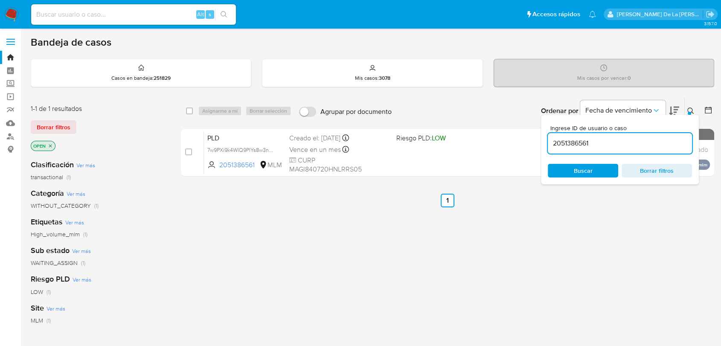
click at [12, 20] on img at bounding box center [11, 14] width 15 height 15
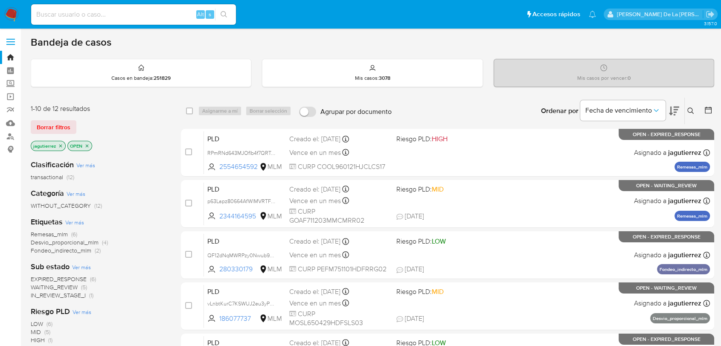
click at [12, 13] on img at bounding box center [11, 14] width 15 height 15
click at [689, 110] on icon at bounding box center [691, 111] width 7 height 7
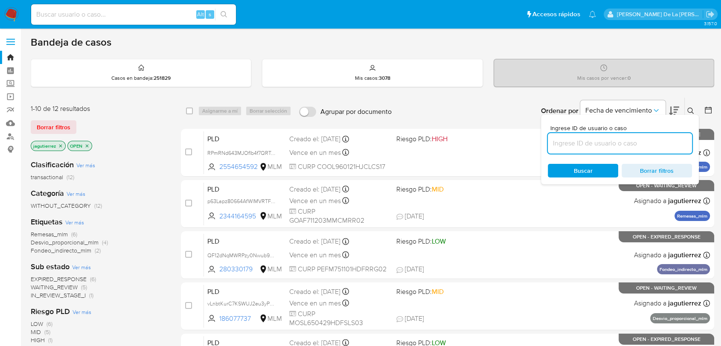
click at [637, 138] on input at bounding box center [620, 143] width 144 height 11
type input "700904323"
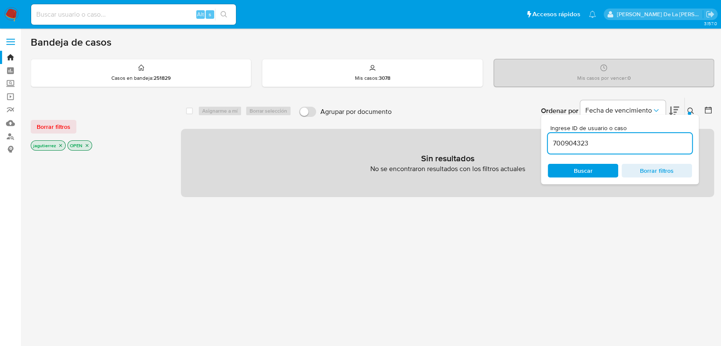
click at [58, 146] on icon "close-filter" at bounding box center [60, 145] width 5 height 5
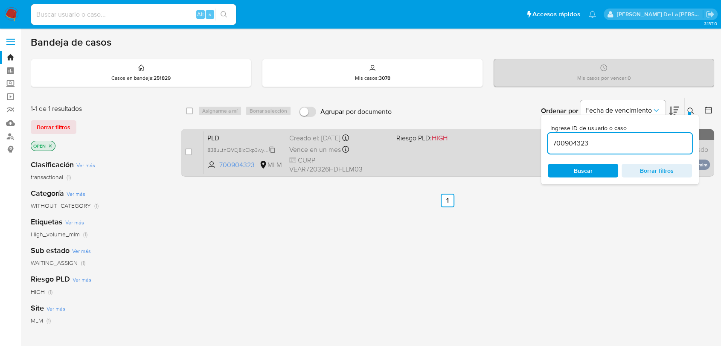
click at [242, 149] on span "838uLtnQVEj8IcCkp3wyO9lY" at bounding box center [241, 149] width 69 height 9
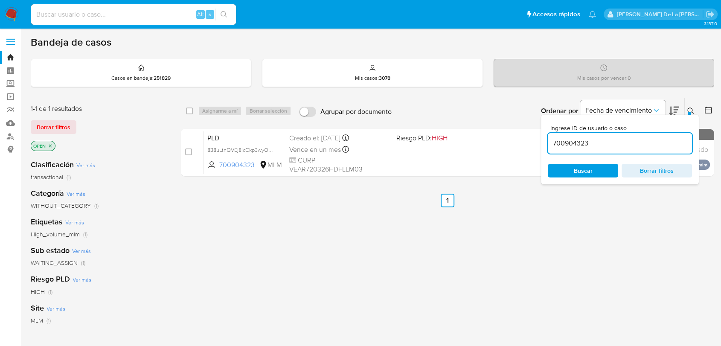
click at [15, 15] on img at bounding box center [11, 14] width 15 height 15
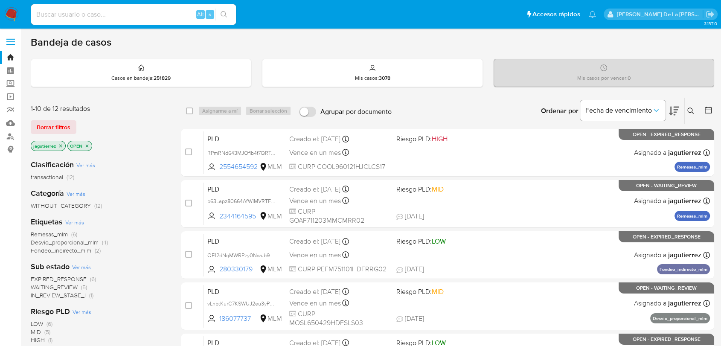
click at [14, 14] on img at bounding box center [11, 14] width 15 height 15
click at [10, 19] on img at bounding box center [11, 14] width 15 height 15
